Goal: Task Accomplishment & Management: Manage account settings

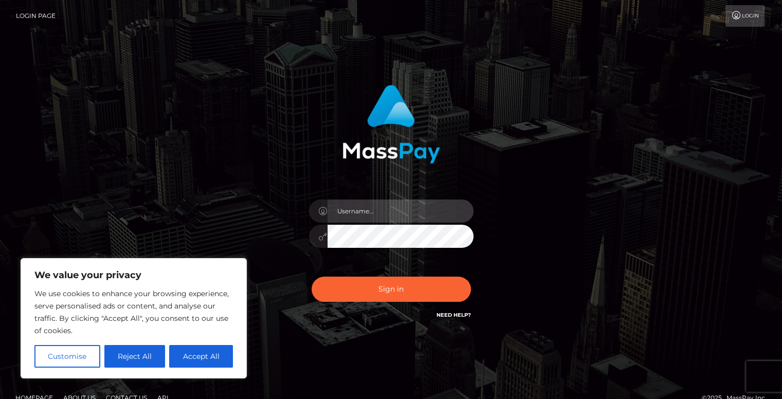
click at [370, 211] on input "text" at bounding box center [401, 211] width 146 height 23
type input "[EMAIL_ADDRESS][DOMAIN_NAME]"
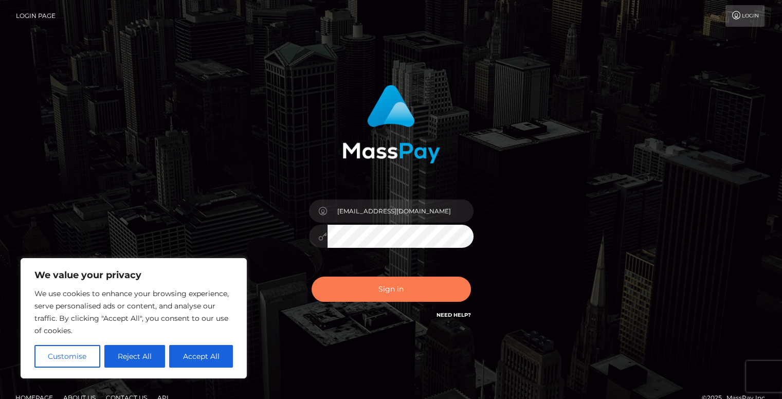
click at [410, 287] on button "Sign in" at bounding box center [391, 289] width 159 height 25
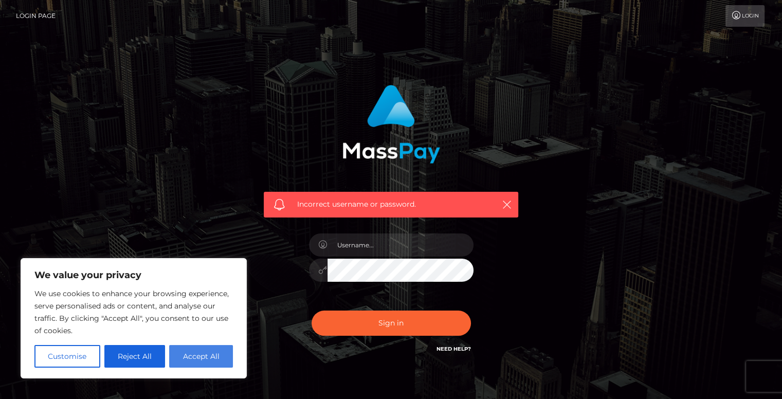
click at [194, 356] on button "Accept All" at bounding box center [201, 356] width 64 height 23
checkbox input "true"
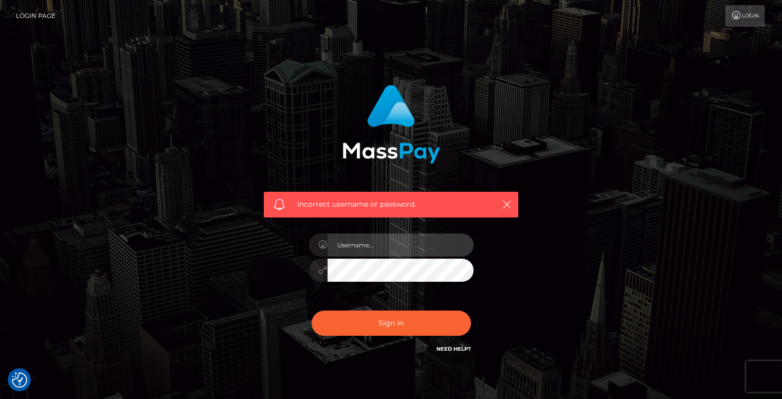
click at [395, 241] on input "text" at bounding box center [401, 245] width 146 height 23
type input "[EMAIL_ADDRESS][DOMAIN_NAME]"
click at [329, 297] on div "[EMAIL_ADDRESS][DOMAIN_NAME]" at bounding box center [391, 265] width 180 height 79
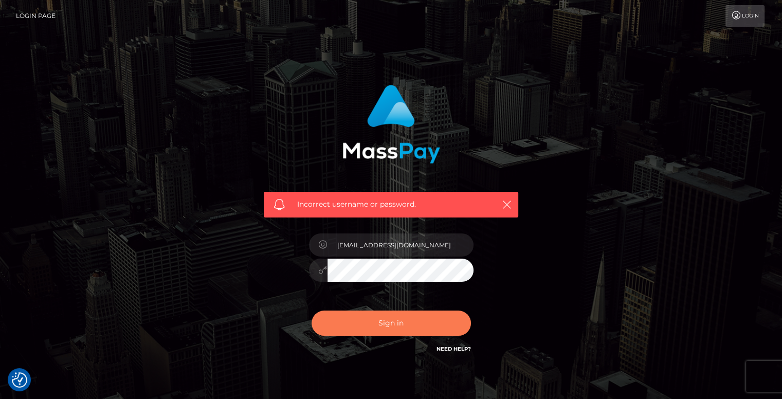
click at [369, 319] on button "Sign in" at bounding box center [391, 323] width 159 height 25
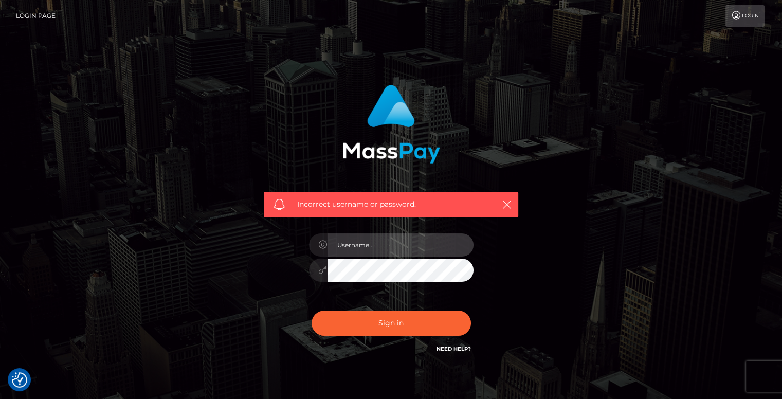
click at [374, 242] on input "text" at bounding box center [401, 245] width 146 height 23
type input "[EMAIL_ADDRESS][DOMAIN_NAME]"
click at [312, 311] on button "Sign in" at bounding box center [391, 323] width 159 height 25
click at [350, 196] on div "Incorrect username or password." at bounding box center [391, 205] width 255 height 26
click at [465, 349] on link "Need Help?" at bounding box center [454, 349] width 34 height 7
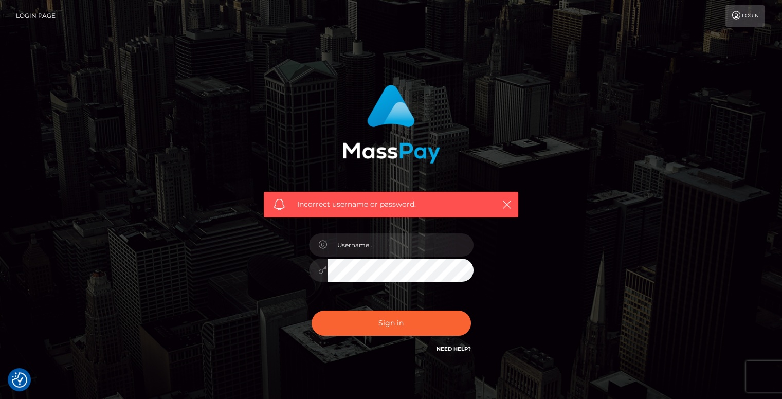
click at [465, 349] on link "Need Help?" at bounding box center [454, 349] width 34 height 7
click at [369, 251] on input "text" at bounding box center [401, 245] width 146 height 23
click at [525, 230] on div "Incorrect username or password." at bounding box center [391, 219] width 270 height 285
click at [506, 204] on icon "button" at bounding box center [507, 205] width 10 height 10
click at [427, 206] on span "Incorrect username or password." at bounding box center [391, 204] width 188 height 11
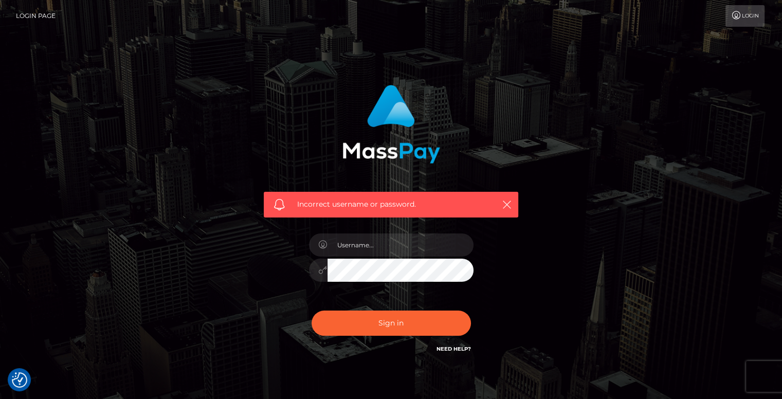
click at [614, 289] on div "Incorrect username or password." at bounding box center [391, 225] width 586 height 296
click at [438, 348] on link "Need Help?" at bounding box center [454, 349] width 34 height 7
click at [458, 350] on link "Need Help?" at bounding box center [454, 349] width 34 height 7
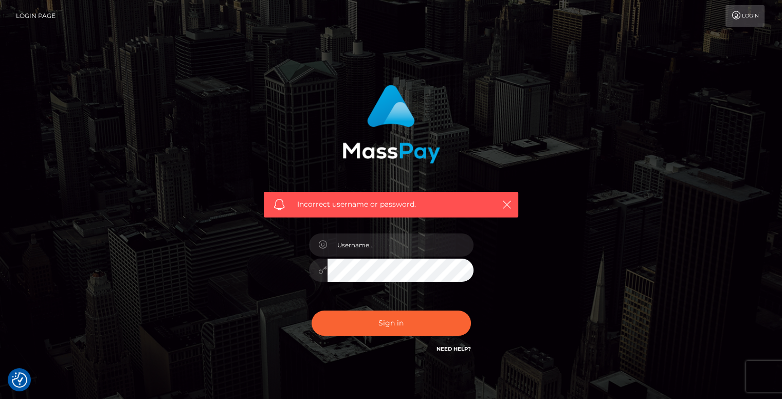
click at [458, 350] on link "Need Help?" at bounding box center [454, 349] width 34 height 7
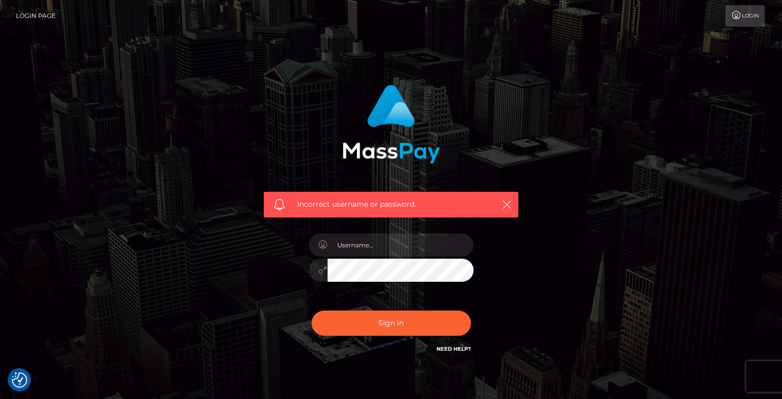
click at [458, 350] on link "Need Help?" at bounding box center [454, 349] width 34 height 7
click at [511, 203] on icon "button" at bounding box center [507, 205] width 10 height 10
click at [510, 203] on icon "button" at bounding box center [507, 205] width 10 height 10
click at [757, 10] on link "Login" at bounding box center [745, 16] width 39 height 22
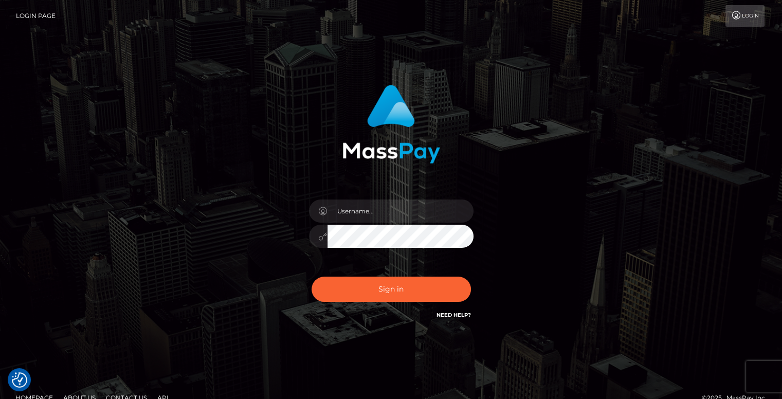
click at [451, 317] on link "Need Help?" at bounding box center [454, 315] width 34 height 7
click at [451, 316] on link "Need Help?" at bounding box center [454, 315] width 34 height 7
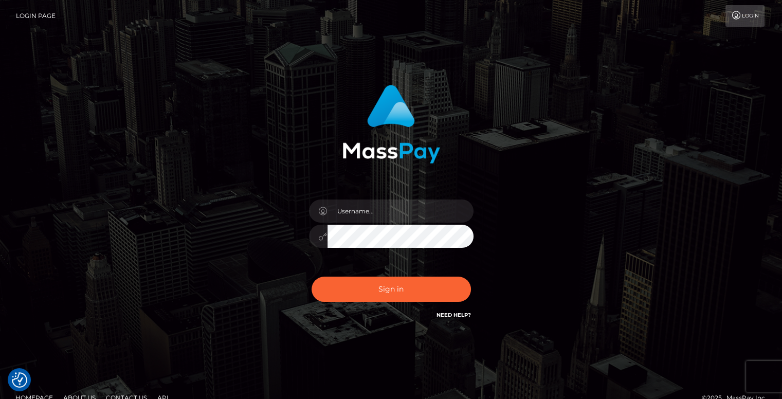
click at [169, 204] on div "Sign in" at bounding box center [391, 208] width 586 height 262
click at [202, 314] on div "Sign in" at bounding box center [391, 208] width 586 height 262
click at [110, 318] on div "Sign in" at bounding box center [391, 208] width 586 height 262
click at [319, 239] on icon at bounding box center [323, 236] width 9 height 8
click at [596, 225] on div "Sign in" at bounding box center [391, 208] width 586 height 262
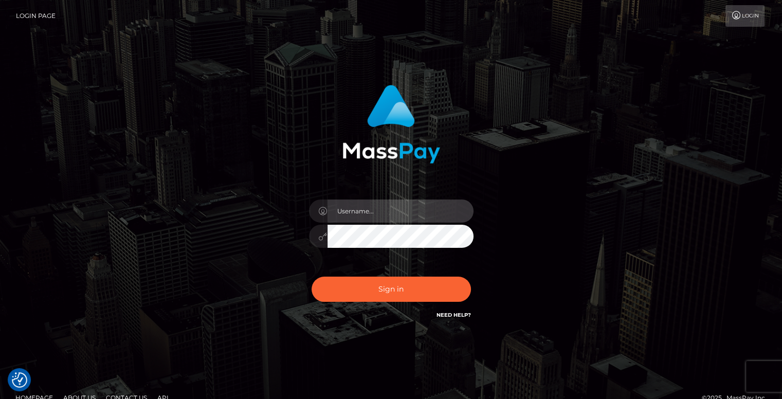
click at [348, 210] on input "text" at bounding box center [401, 211] width 146 height 23
type input "duchess10168@gmail.com"
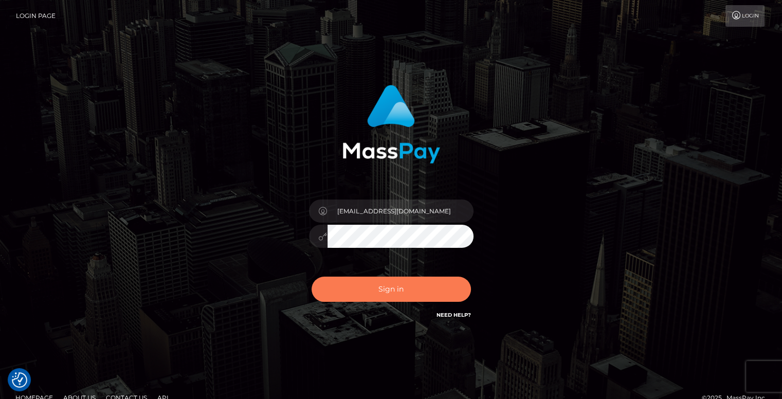
click at [387, 292] on button "Sign in" at bounding box center [391, 289] width 159 height 25
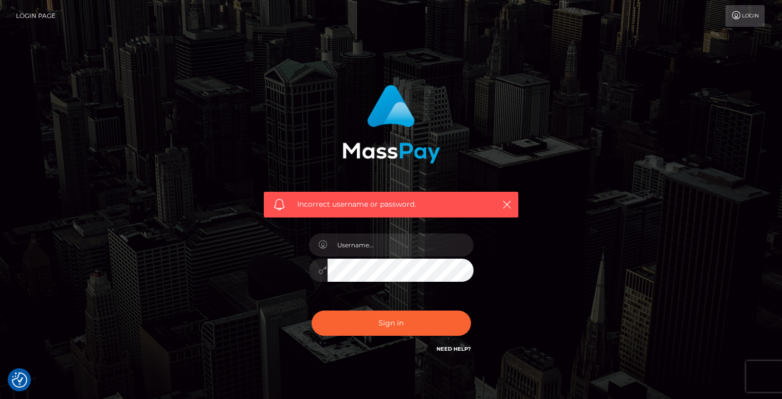
click at [115, 127] on div "Incorrect username or password." at bounding box center [391, 225] width 586 height 296
